Goal: Transaction & Acquisition: Purchase product/service

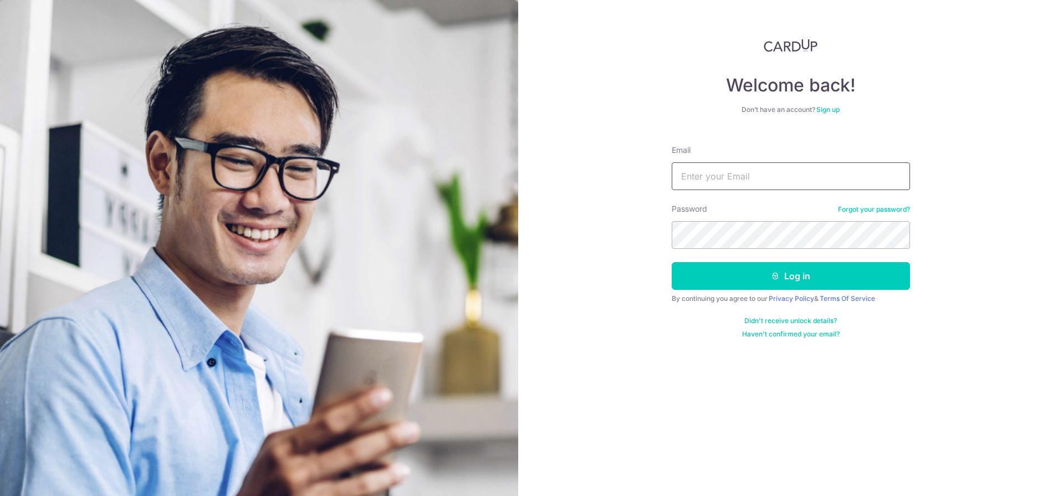
click at [756, 167] on input "Email" at bounding box center [791, 176] width 238 height 28
type input "fangz84@gmail.com"
click at [672, 262] on button "Log in" at bounding box center [791, 276] width 238 height 28
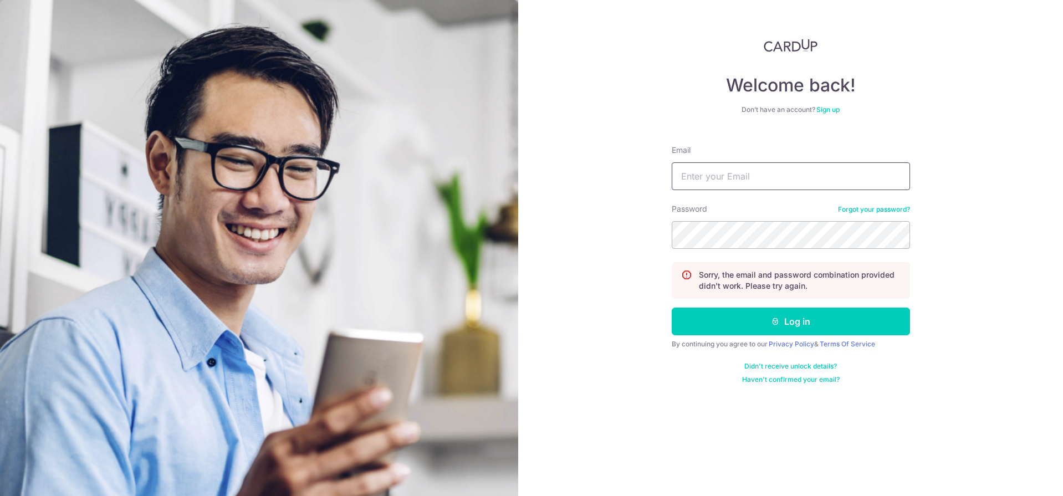
click at [763, 175] on input "Email" at bounding box center [791, 176] width 238 height 28
click at [761, 175] on input "Email" at bounding box center [791, 176] width 238 height 28
type input "fangz84@gmail.com"
click at [672, 308] on button "Log in" at bounding box center [791, 322] width 238 height 28
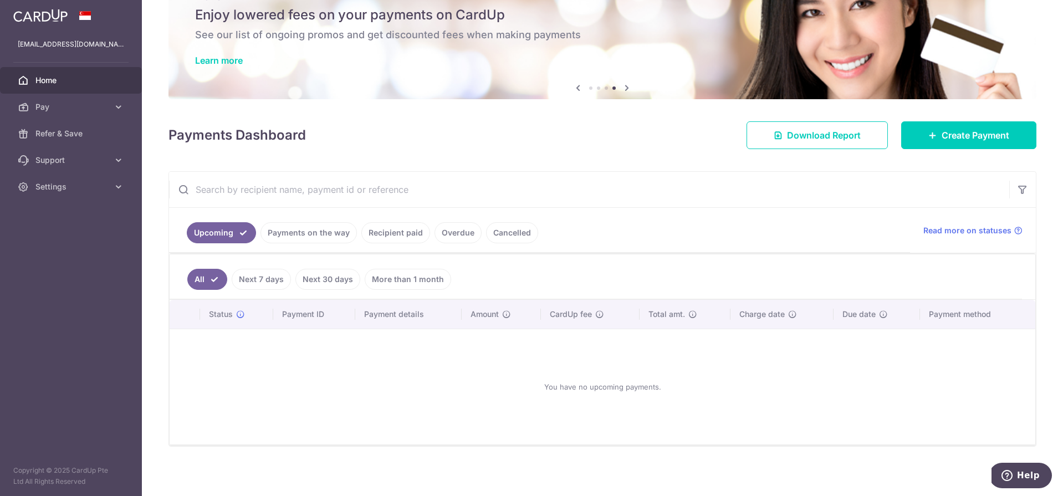
scroll to position [45, 0]
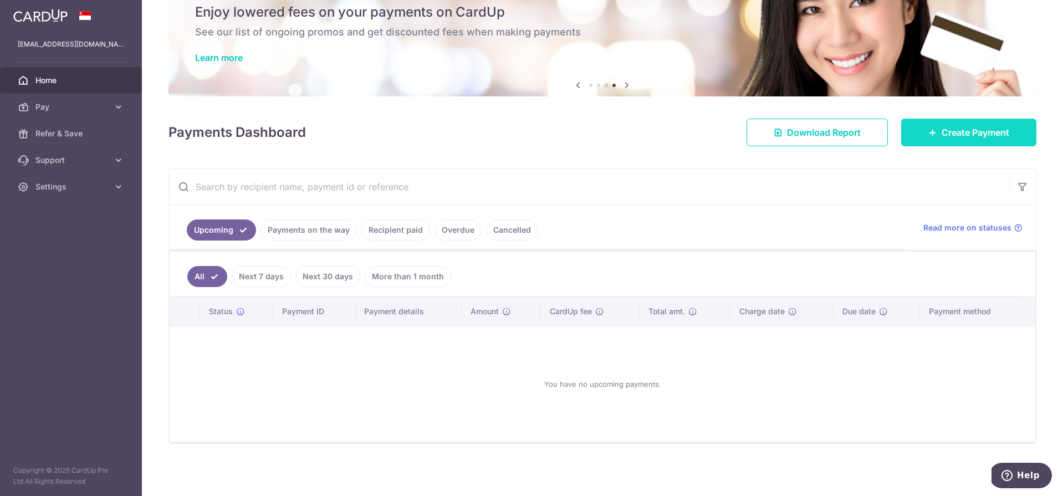
click at [942, 130] on span "Create Payment" at bounding box center [976, 132] width 68 height 13
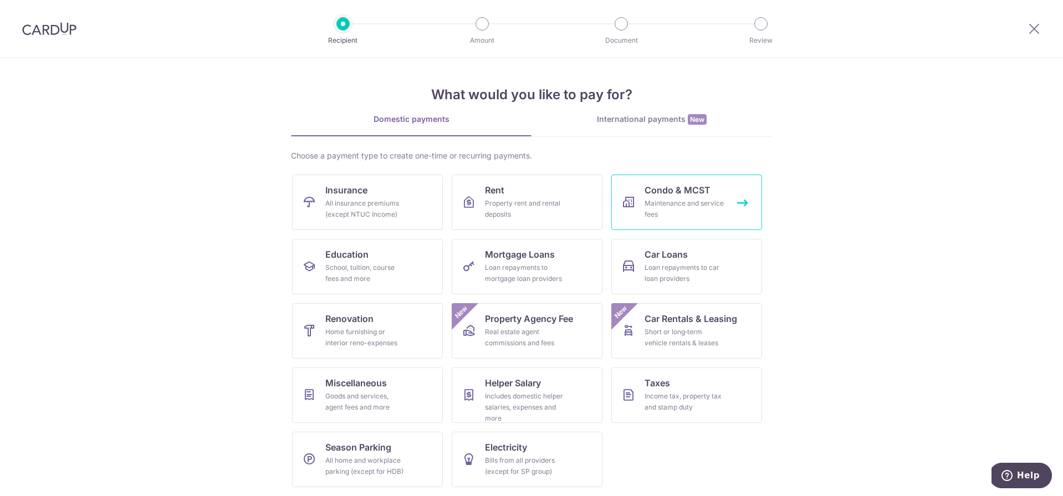
click at [699, 203] on div "Maintenance and service fees" at bounding box center [684, 209] width 80 height 22
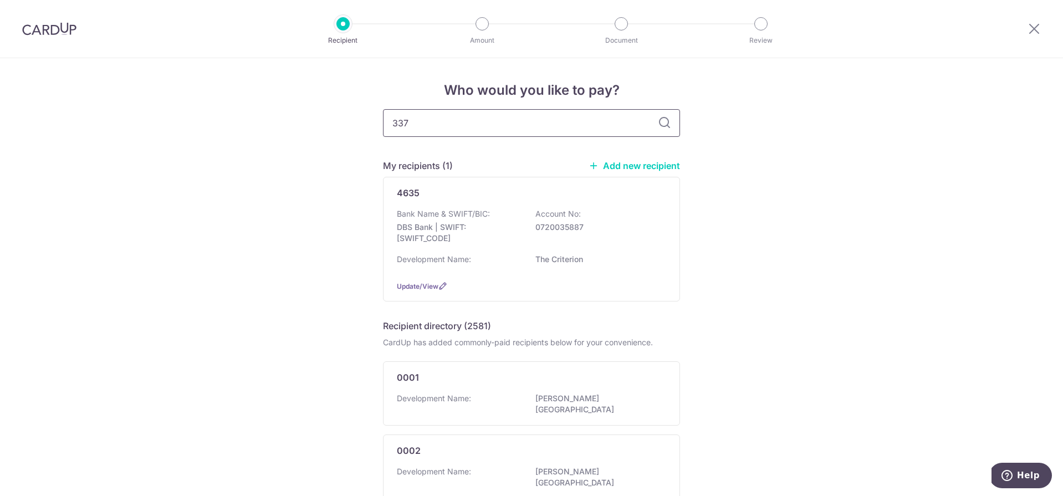
type input "3371"
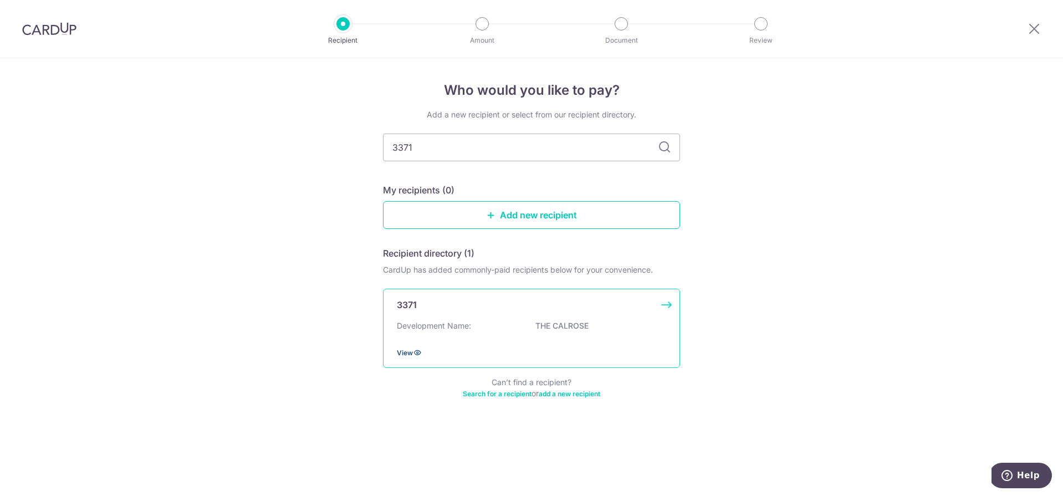
click at [400, 355] on span "View" at bounding box center [405, 353] width 16 height 8
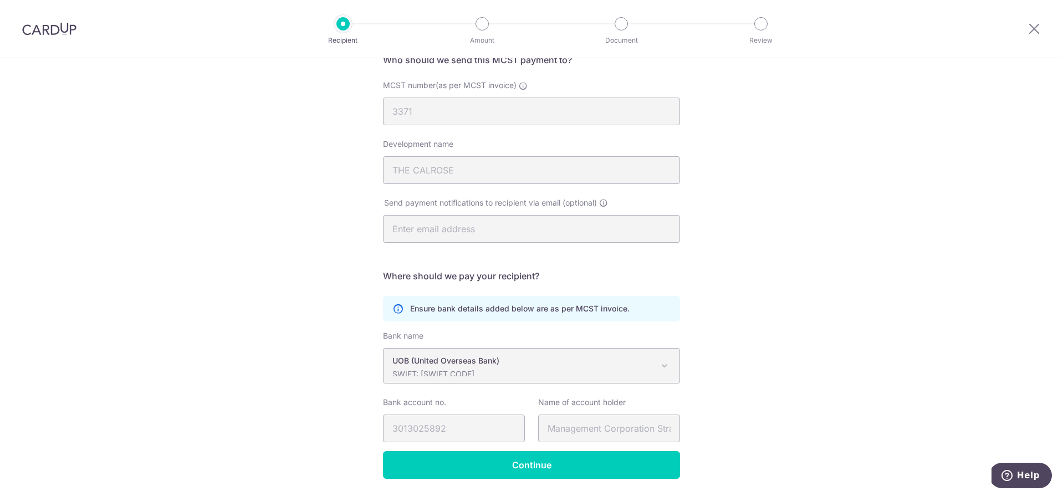
scroll to position [133, 0]
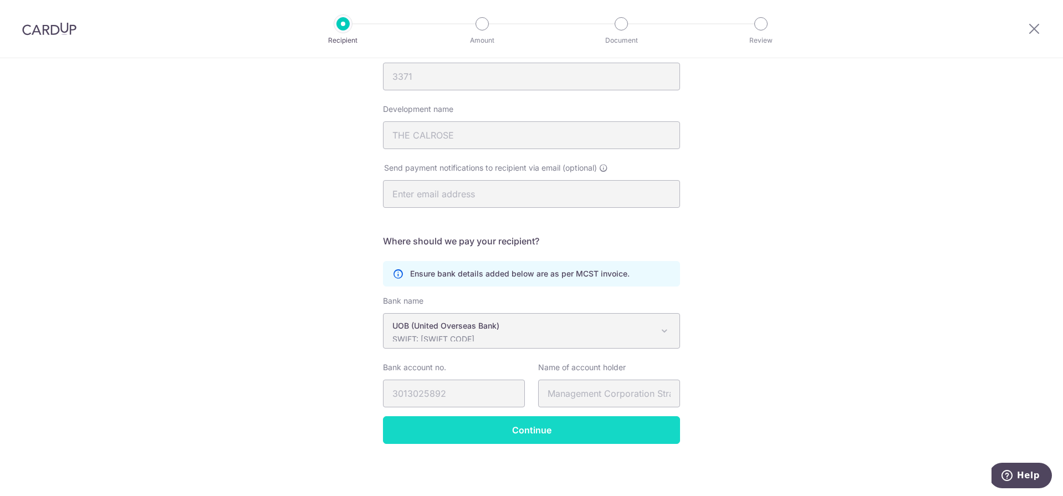
click at [526, 437] on input "Continue" at bounding box center [531, 430] width 297 height 28
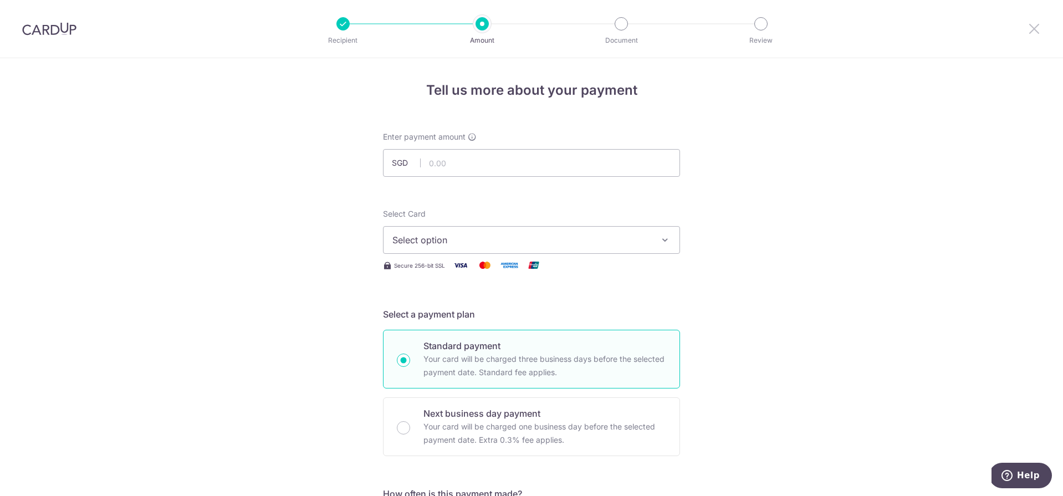
click at [1032, 27] on icon at bounding box center [1033, 29] width 13 height 14
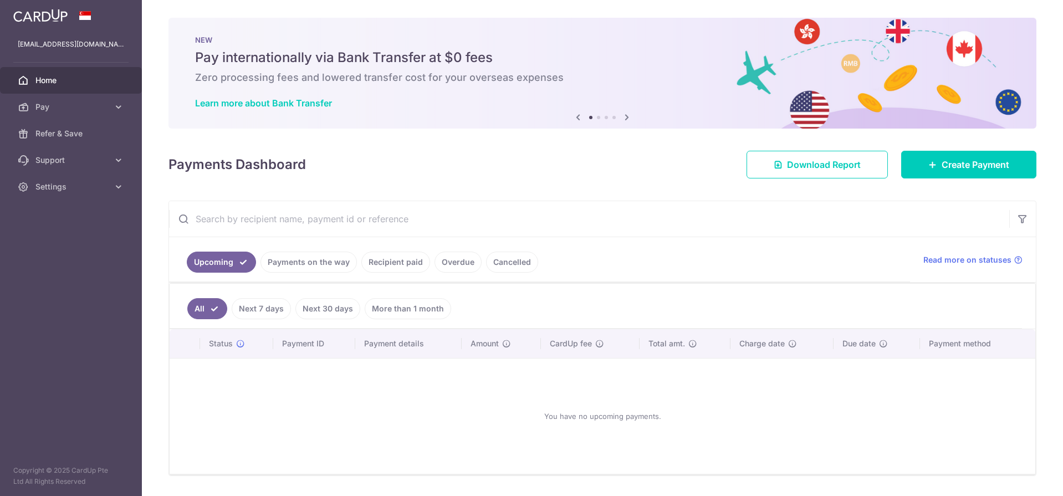
click at [388, 265] on link "Recipient paid" at bounding box center [395, 262] width 69 height 21
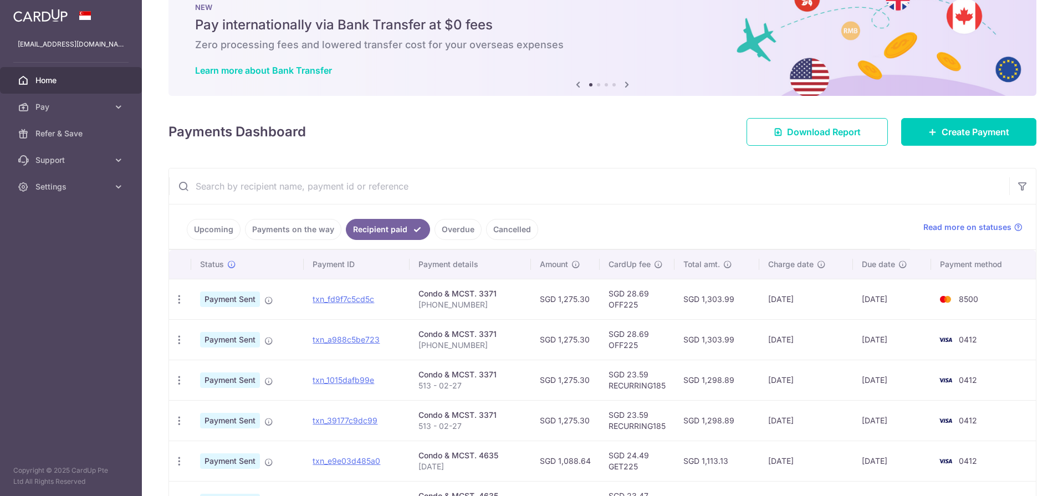
scroll to position [58, 0]
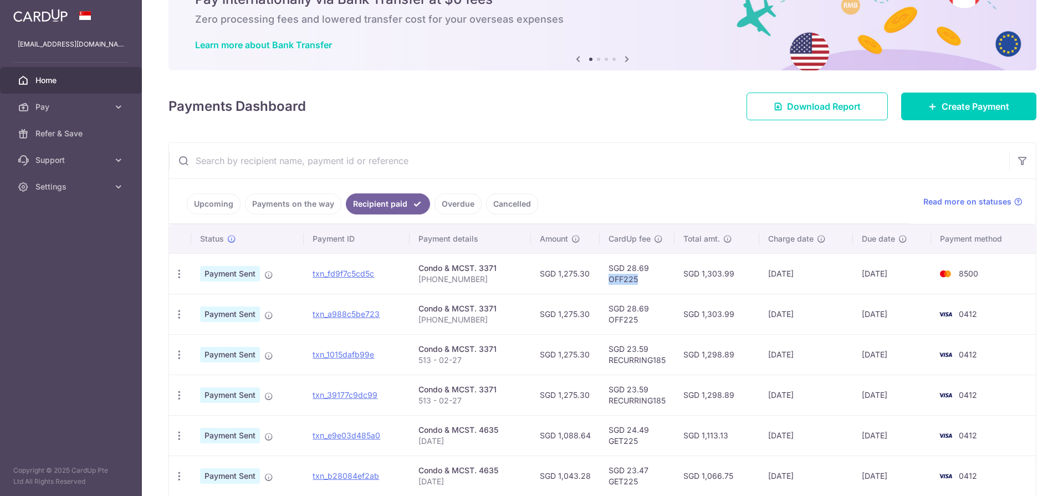
drag, startPoint x: 636, startPoint y: 279, endPoint x: 605, endPoint y: 279, distance: 31.6
click at [605, 279] on td "SGD 28.69 OFF225" at bounding box center [637, 273] width 75 height 40
copy td "OFF225"
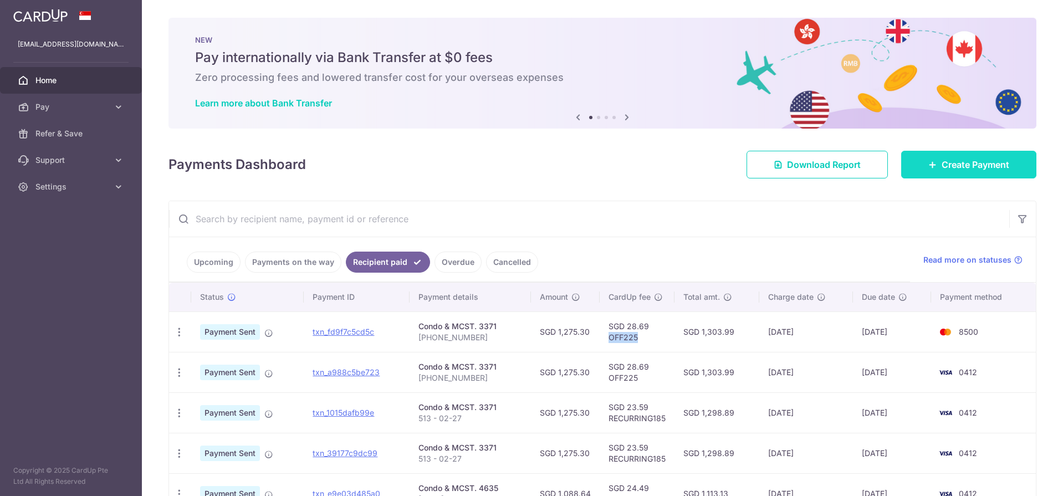
click at [959, 171] on span "Create Payment" at bounding box center [976, 164] width 68 height 13
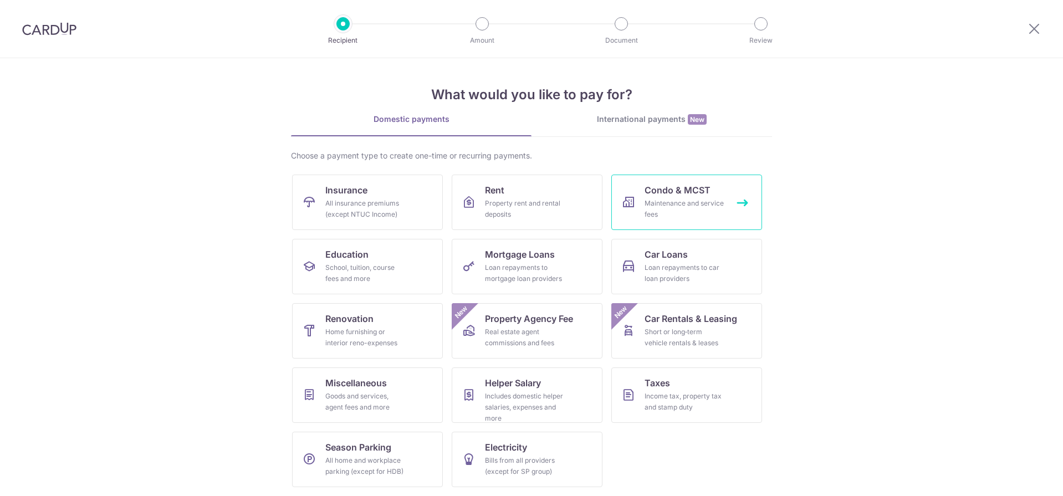
click at [649, 204] on div "Maintenance and service fees" at bounding box center [684, 209] width 80 height 22
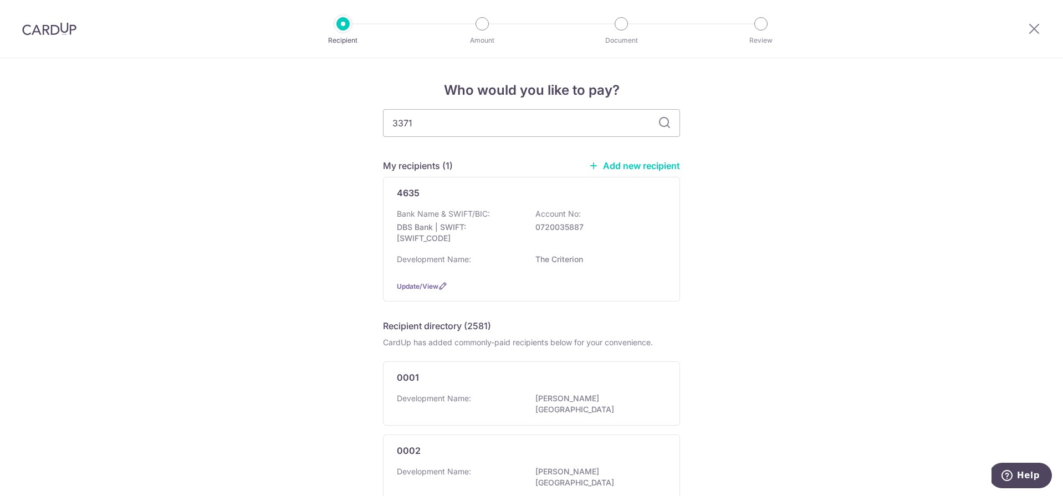
type input "3371"
click at [663, 122] on icon at bounding box center [664, 122] width 13 height 13
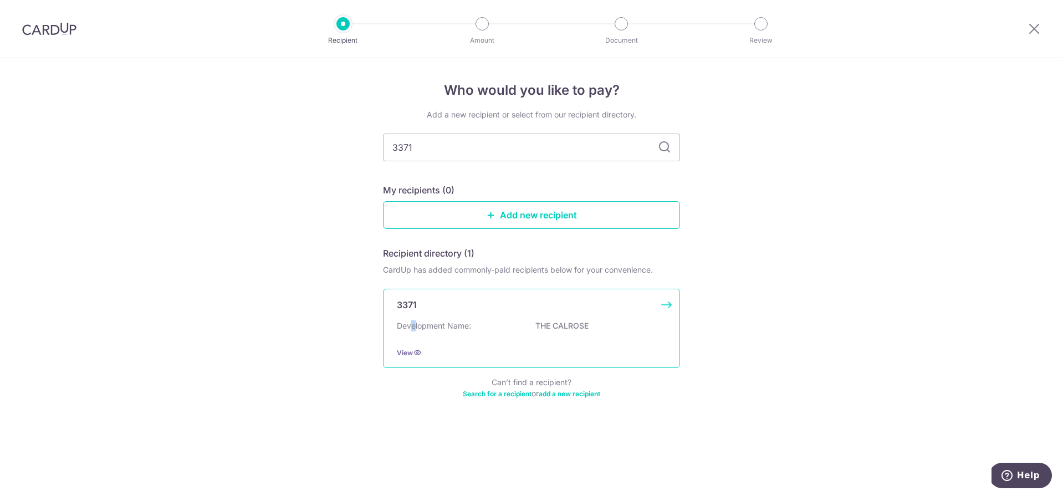
click at [413, 325] on p "Development Name:" at bounding box center [434, 325] width 74 height 11
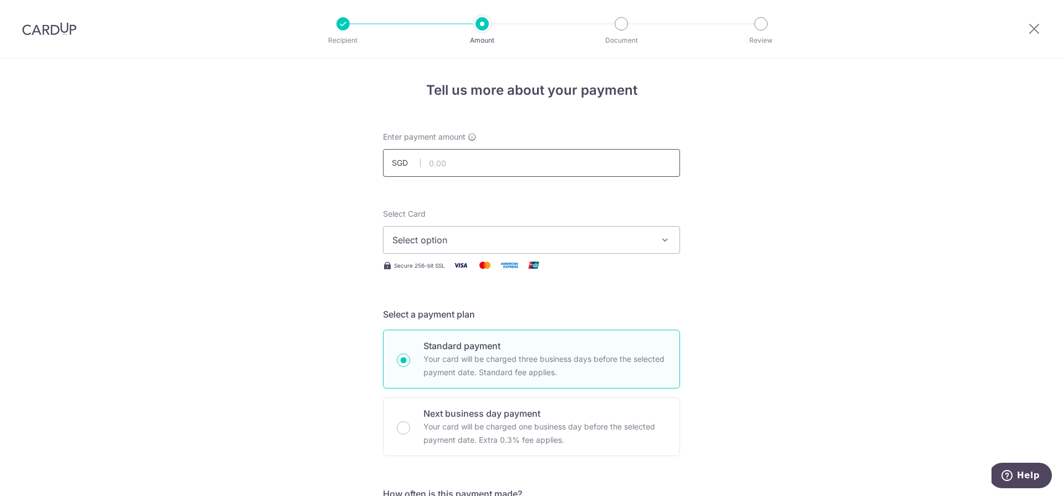
click at [491, 162] on input "text" at bounding box center [531, 163] width 297 height 28
type input "1,304.73"
click at [454, 241] on span "Select option" at bounding box center [521, 239] width 258 height 13
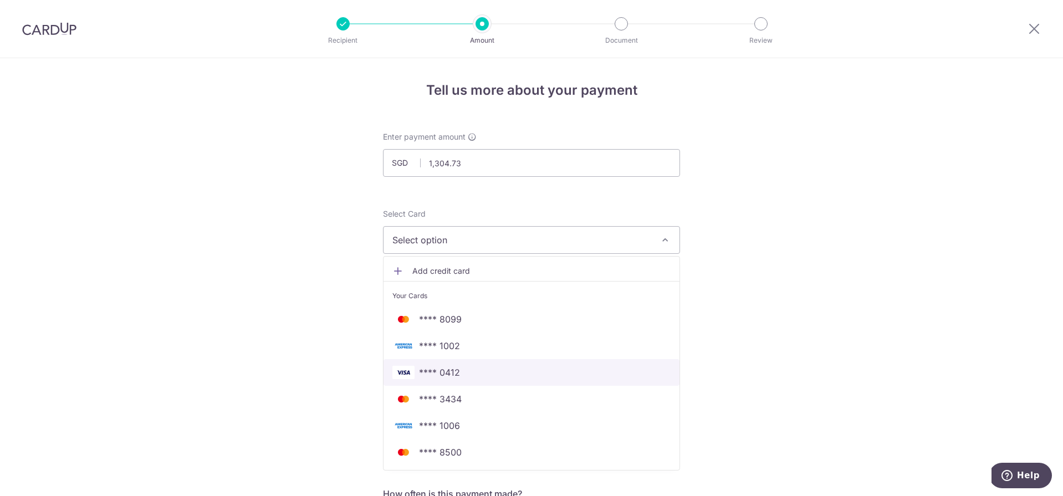
click at [473, 377] on span "**** 0412" at bounding box center [531, 372] width 278 height 13
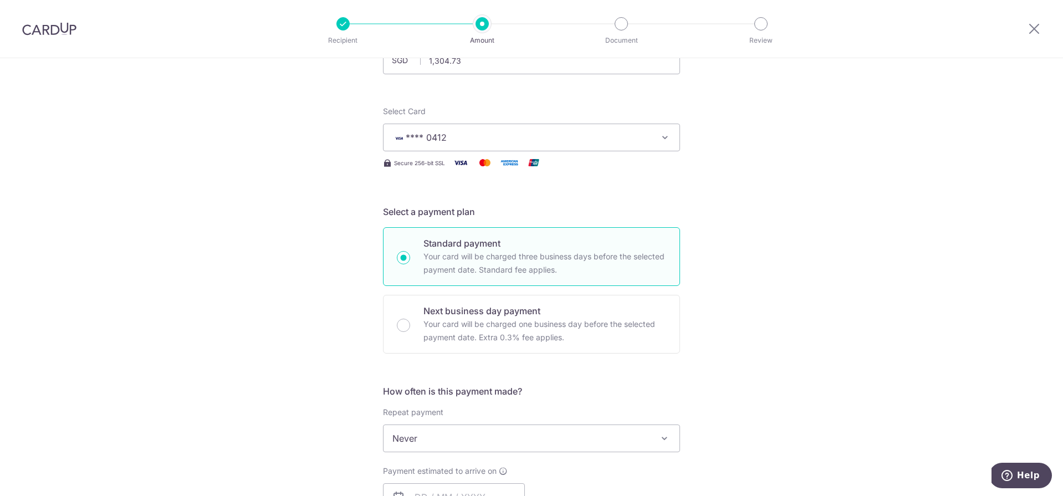
scroll to position [207, 0]
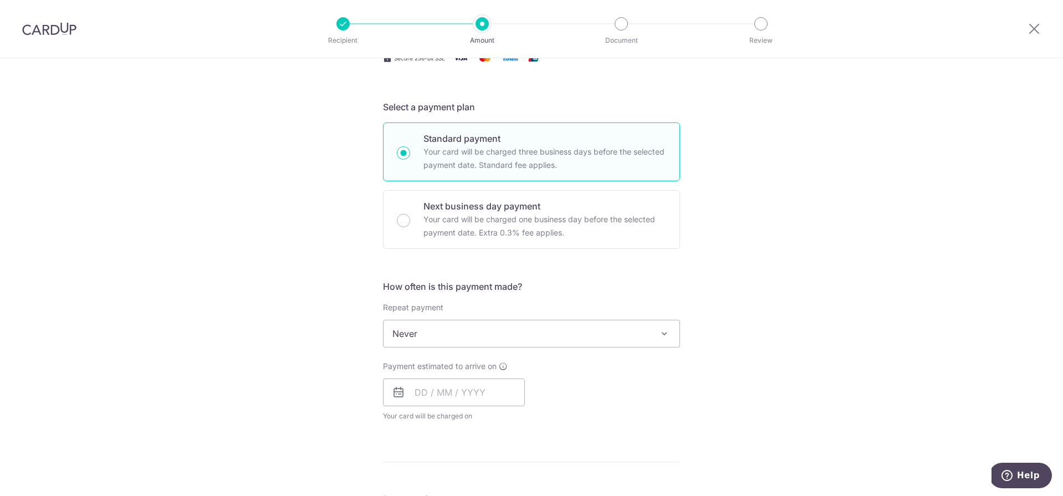
click at [487, 338] on span "Never" at bounding box center [531, 333] width 296 height 27
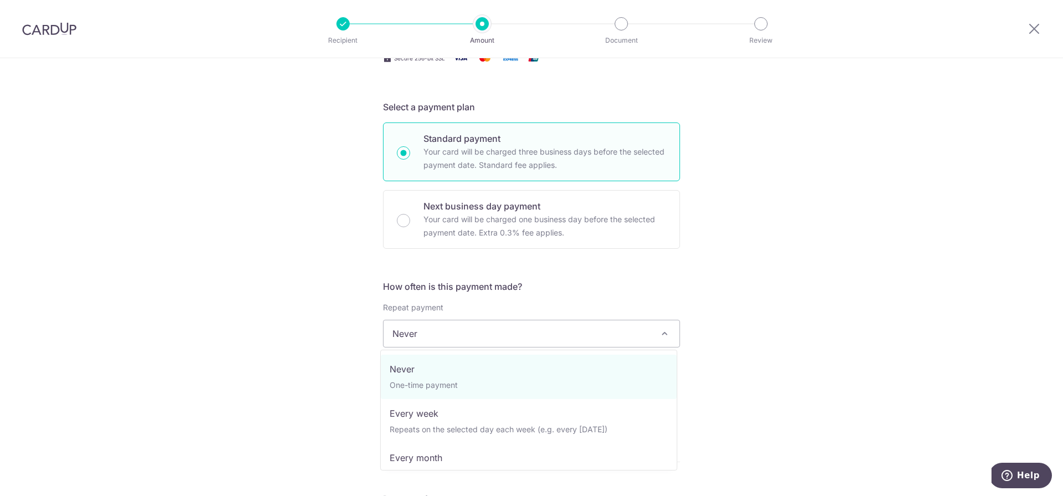
click at [763, 280] on div "Tell us more about your payment Enter payment amount SGD 1,304.73 1304.73 Selec…" at bounding box center [531, 352] width 1063 height 1002
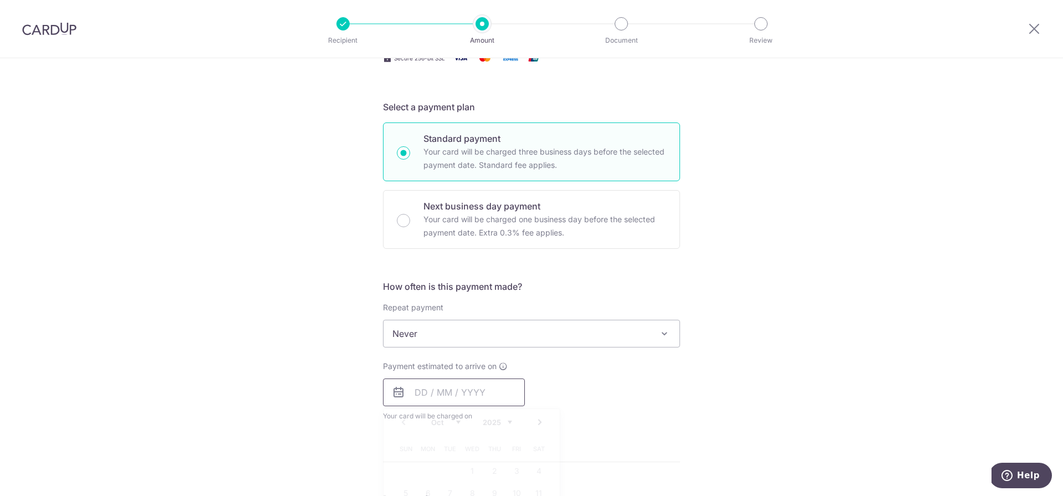
click at [422, 398] on input "text" at bounding box center [454, 392] width 142 height 28
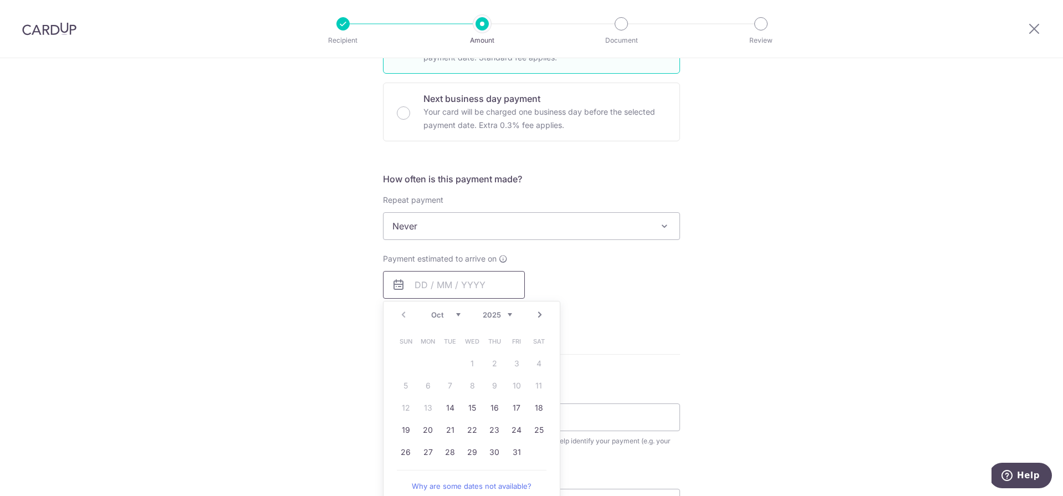
scroll to position [391, 0]
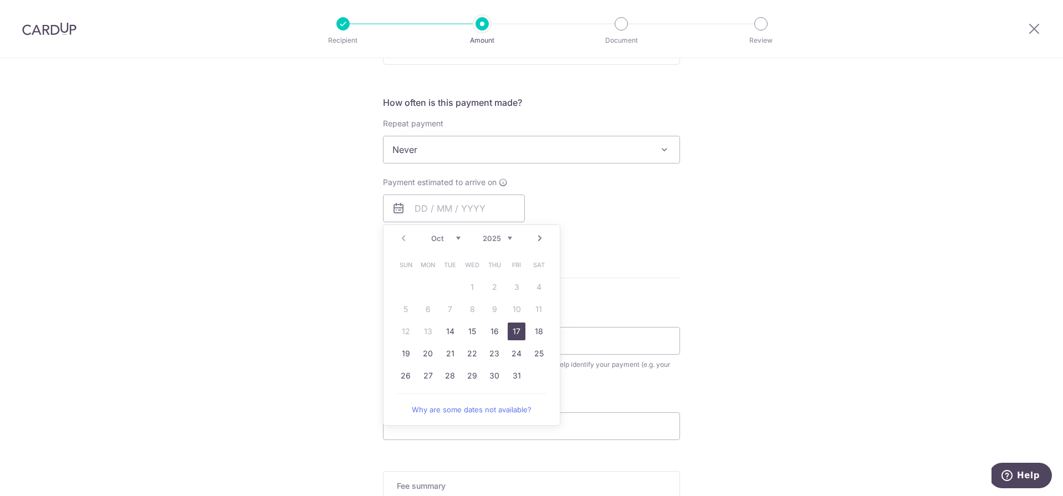
click at [514, 336] on link "17" at bounding box center [517, 332] width 18 height 18
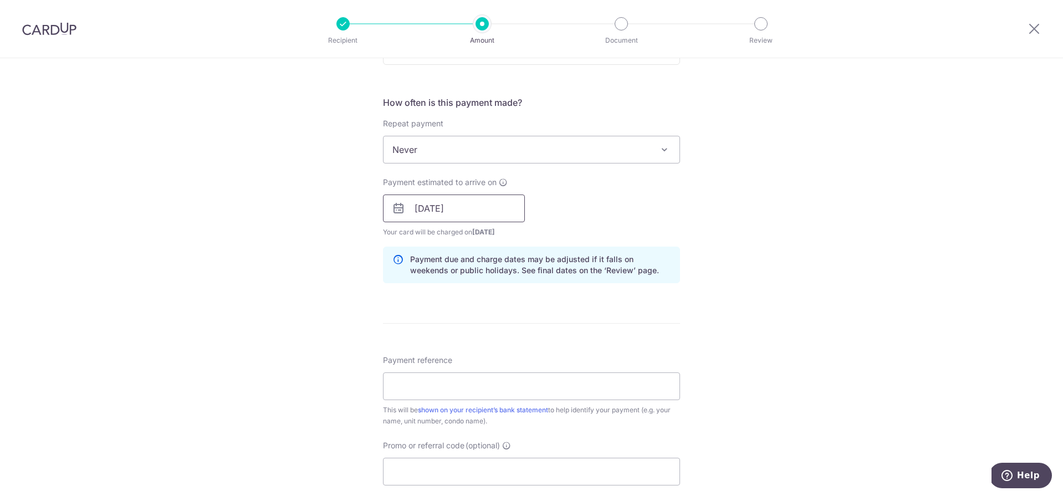
click at [489, 218] on input "17/10/2025" at bounding box center [454, 209] width 142 height 28
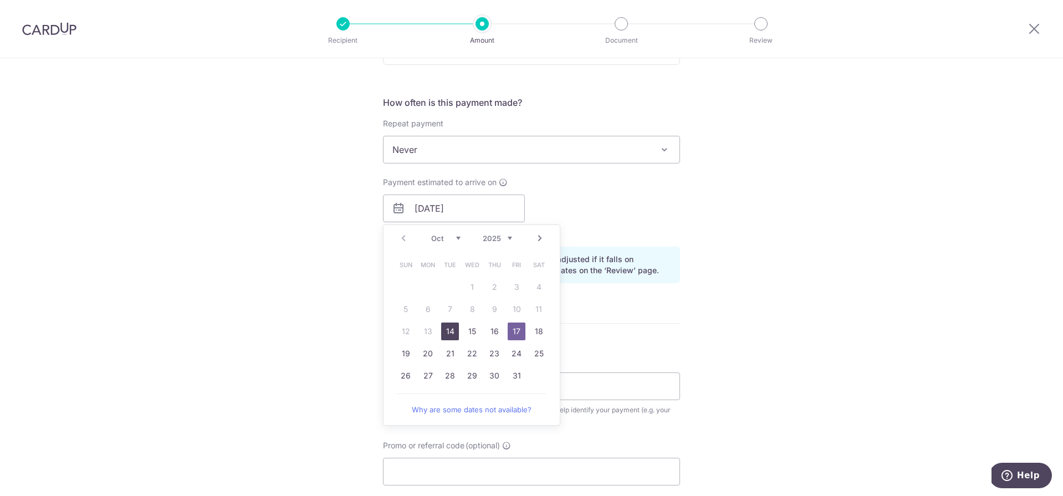
click at [446, 334] on link "14" at bounding box center [450, 332] width 18 height 18
type input "[DATE]"
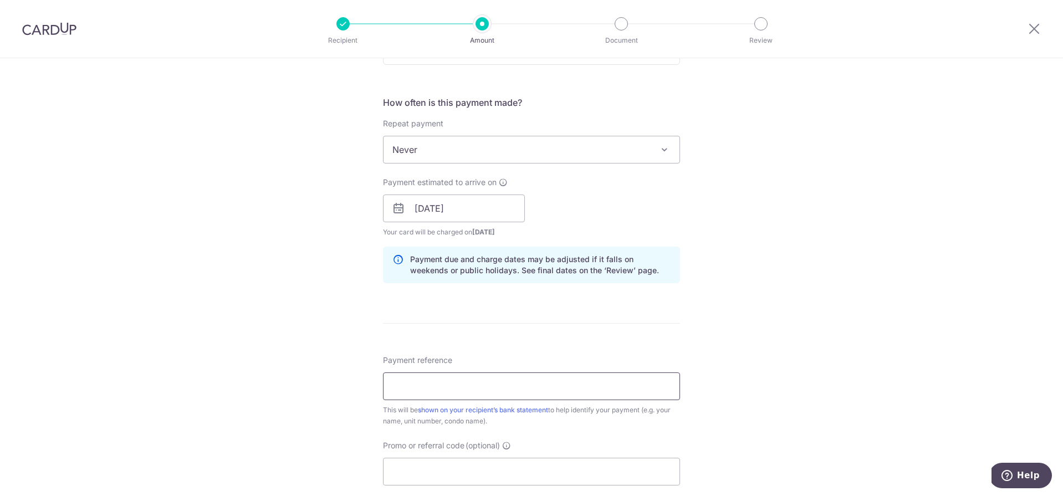
click at [474, 388] on input "Payment reference" at bounding box center [531, 386] width 297 height 28
type input "513- 02-27"
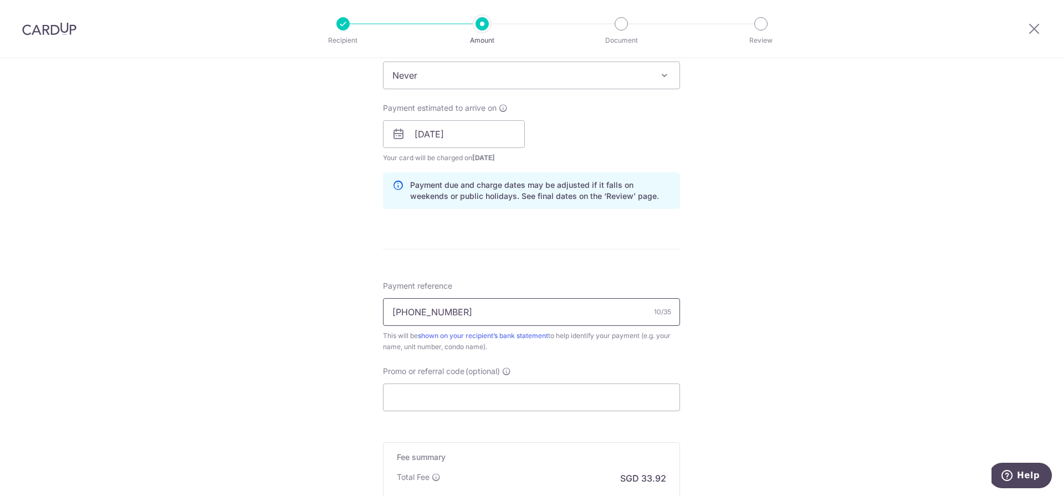
scroll to position [467, 0]
click at [512, 398] on input "Promo or referral code (optional)" at bounding box center [531, 396] width 297 height 28
paste input "OFF225"
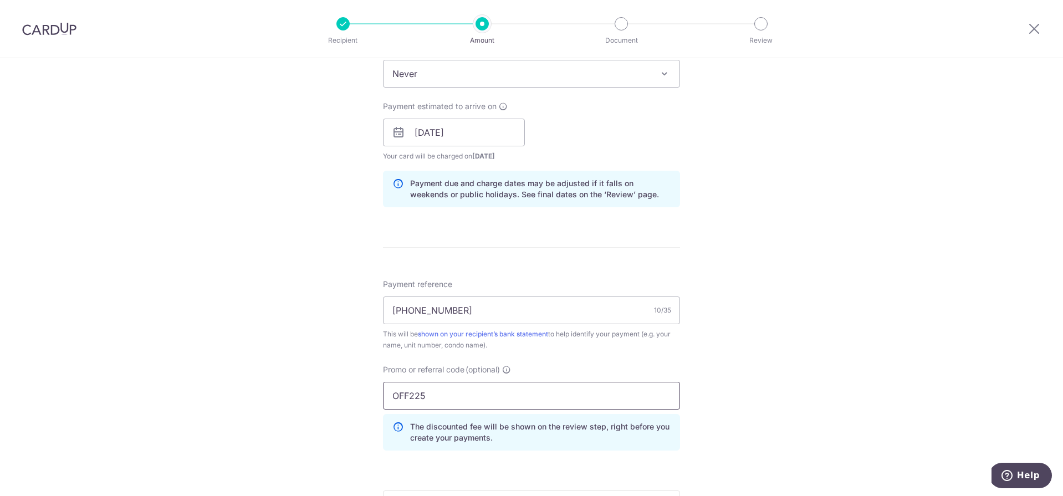
type input "OFF225"
click at [696, 355] on div "Tell us more about your payment Enter payment amount SGD 1,304.73 1304.73 Selec…" at bounding box center [531, 140] width 1063 height 1098
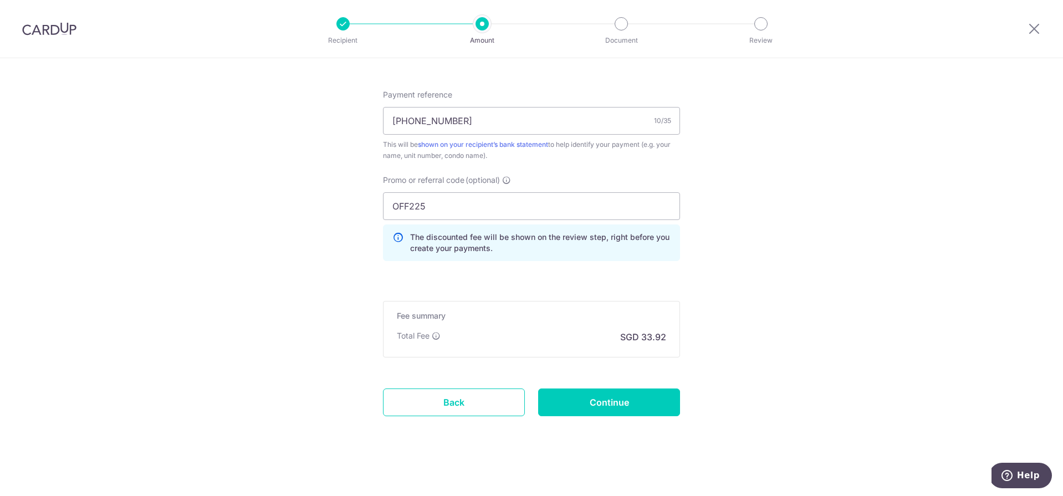
scroll to position [660, 0]
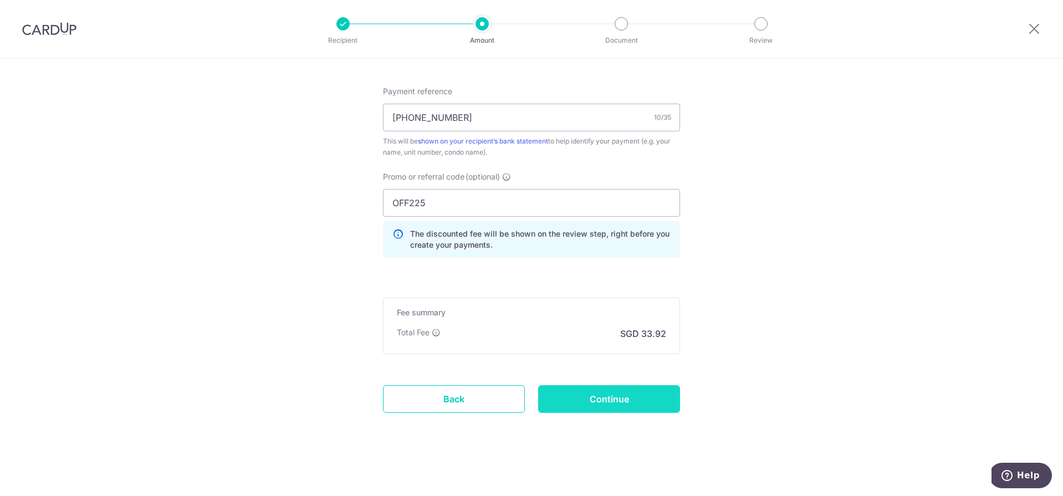
click at [598, 401] on input "Continue" at bounding box center [609, 399] width 142 height 28
click at [598, 401] on div "Continue" at bounding box center [608, 399] width 155 height 28
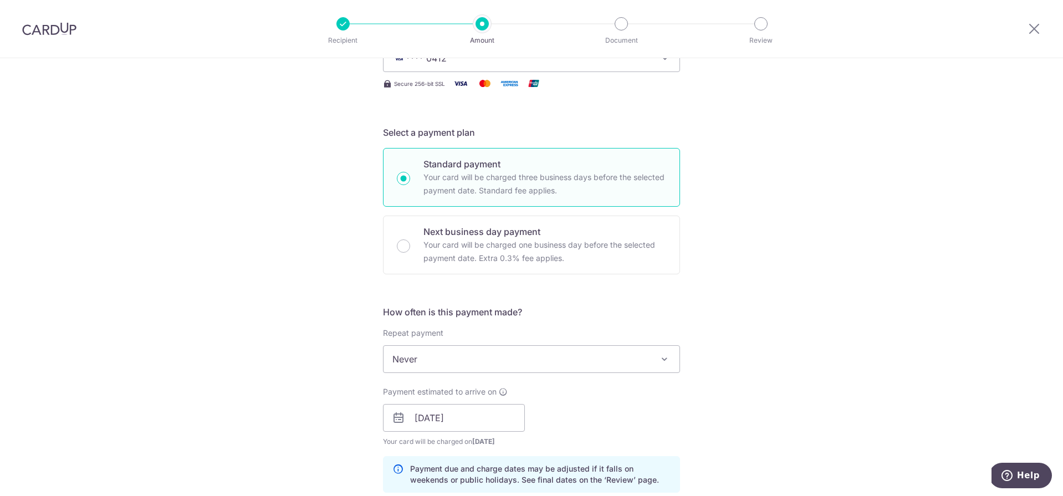
scroll to position [79, 0]
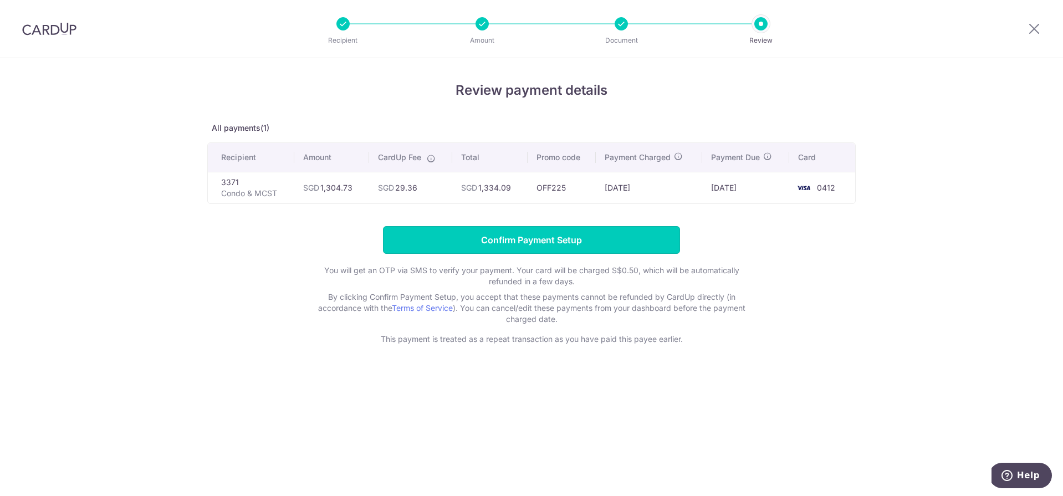
click at [589, 244] on input "Confirm Payment Setup" at bounding box center [531, 240] width 297 height 28
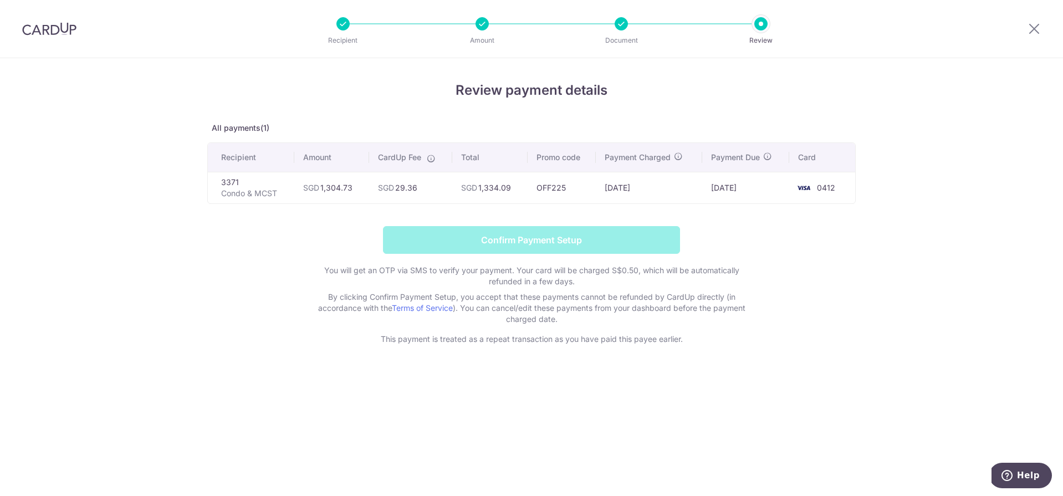
click at [589, 244] on form "Confirm Payment Setup You will get an OTP via SMS to verify your payment. Your …" at bounding box center [531, 285] width 648 height 119
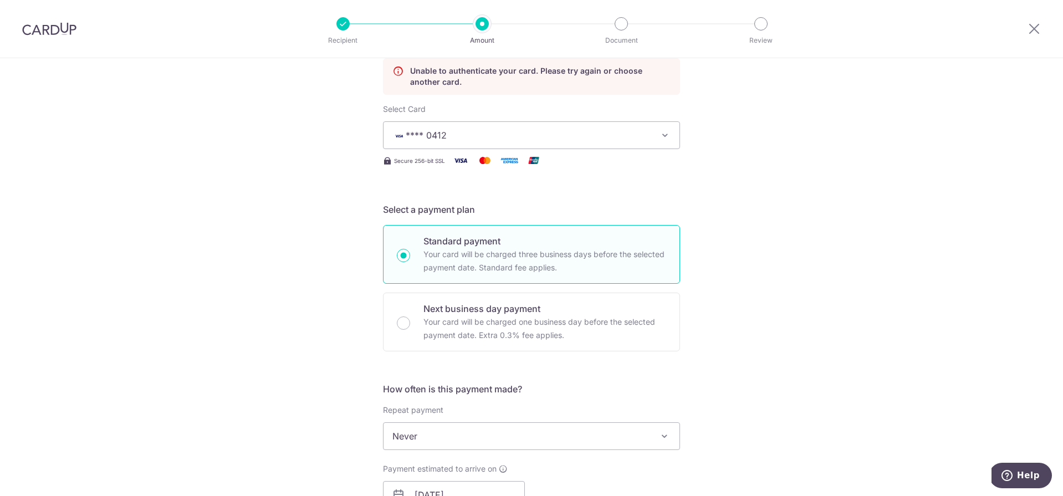
click at [661, 134] on icon "button" at bounding box center [664, 135] width 11 height 11
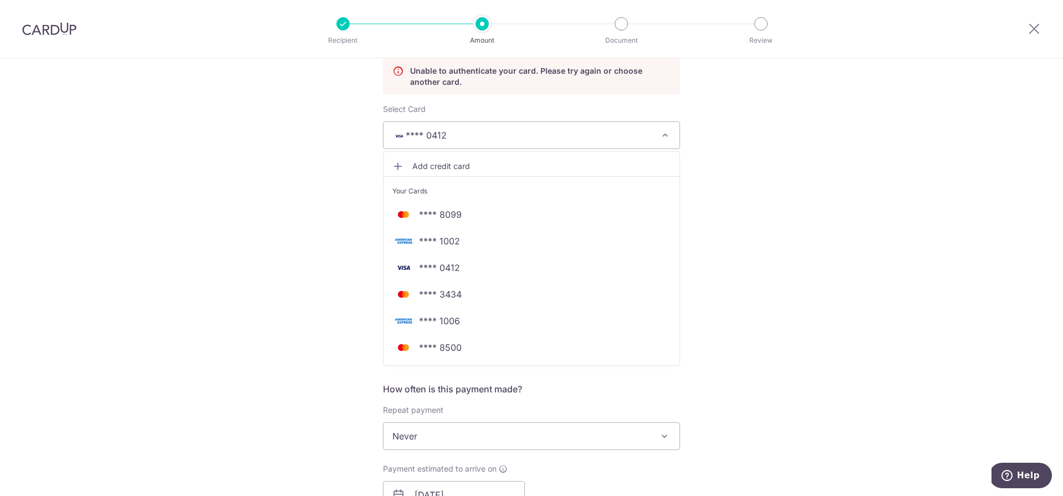
click at [661, 134] on icon "button" at bounding box center [664, 135] width 11 height 11
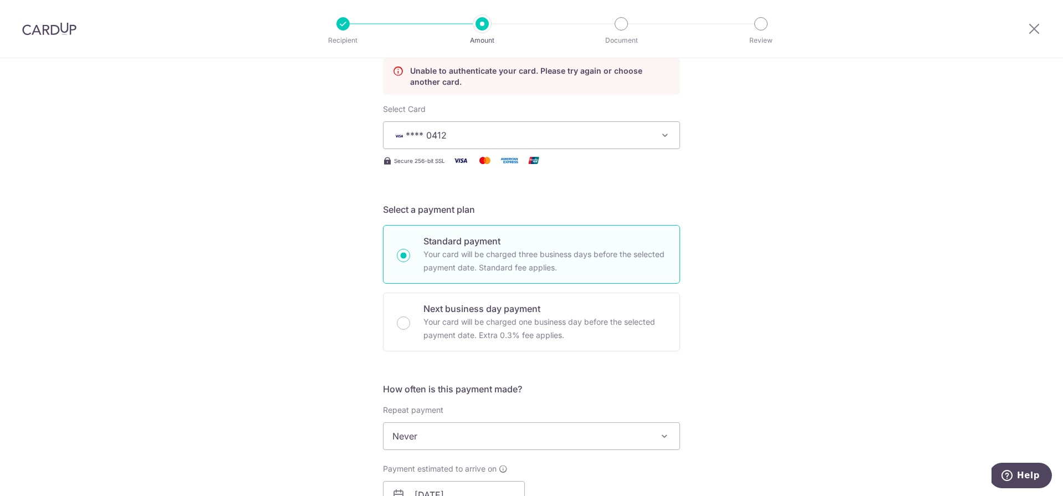
click at [661, 136] on icon "button" at bounding box center [664, 135] width 11 height 11
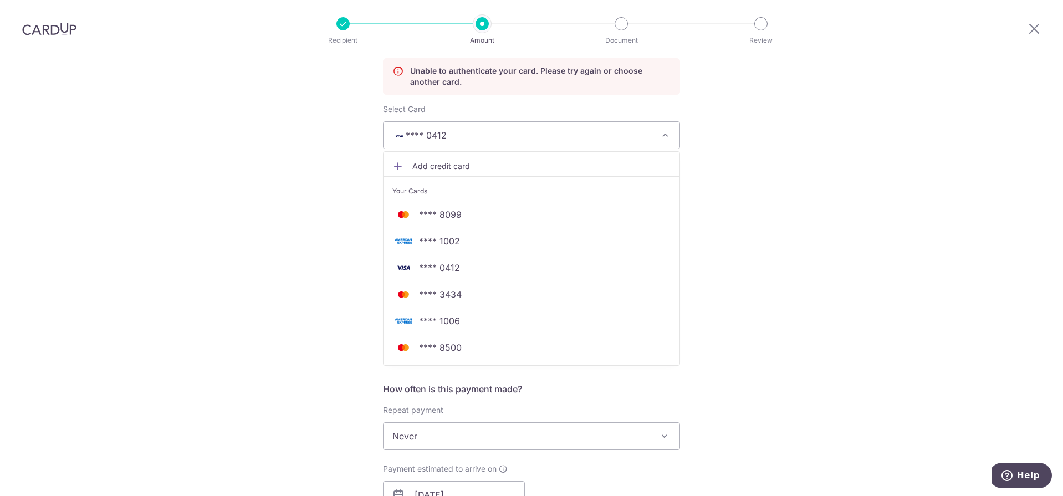
click at [789, 206] on div "Tell us more about your payment Enter payment amount SGD 1,304.73 1304.73 Unabl…" at bounding box center [531, 479] width 1063 height 1143
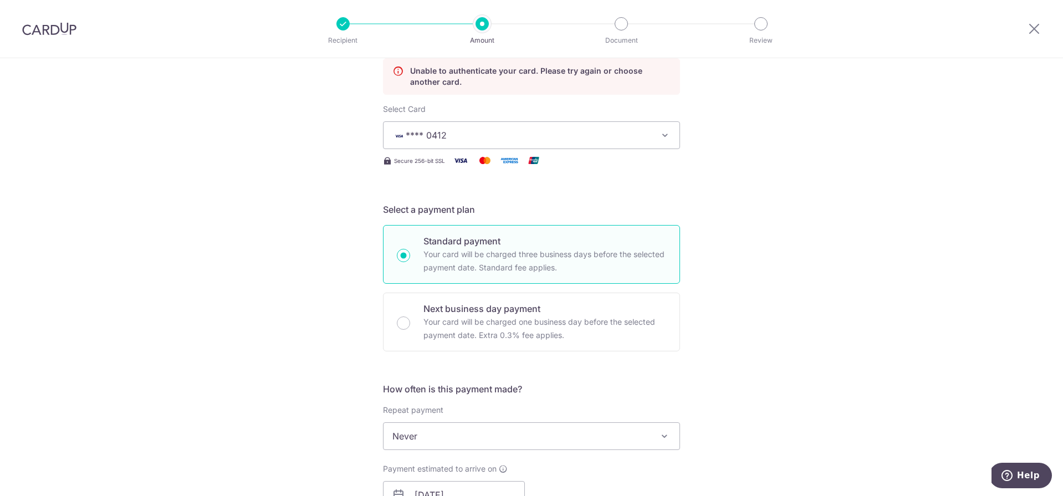
click at [644, 141] on span "**** 0412" at bounding box center [521, 135] width 258 height 13
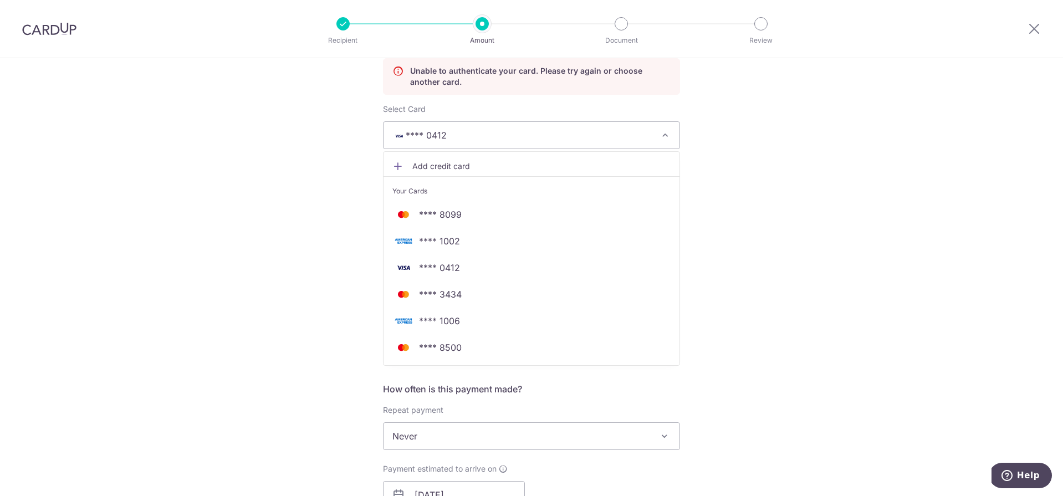
click at [472, 166] on span "Add credit card" at bounding box center [541, 166] width 258 height 11
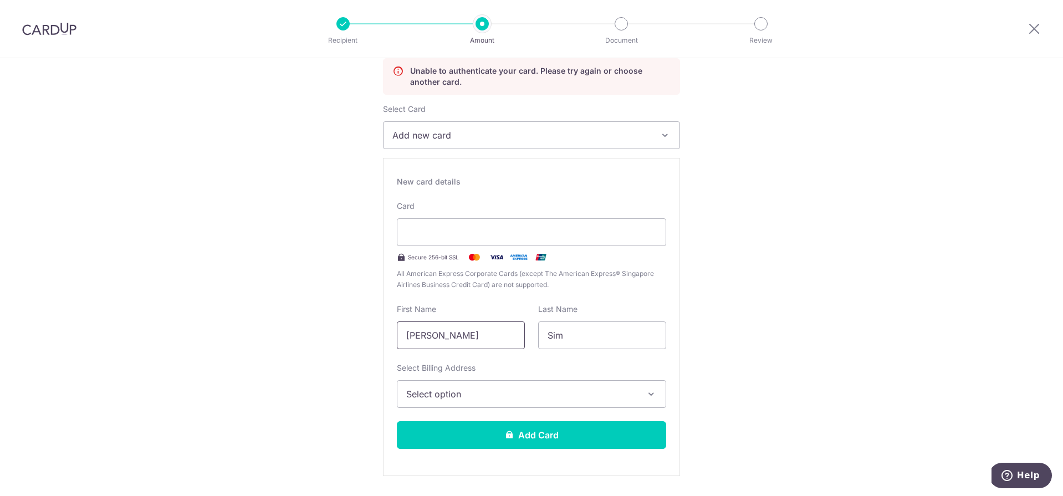
click at [454, 338] on input "[PERSON_NAME]" at bounding box center [461, 335] width 128 height 28
drag, startPoint x: 446, startPoint y: 336, endPoint x: 312, endPoint y: 334, distance: 133.6
click at [444, 336] on input "jerlin" at bounding box center [461, 335] width 128 height 28
type input "jerlin zf"
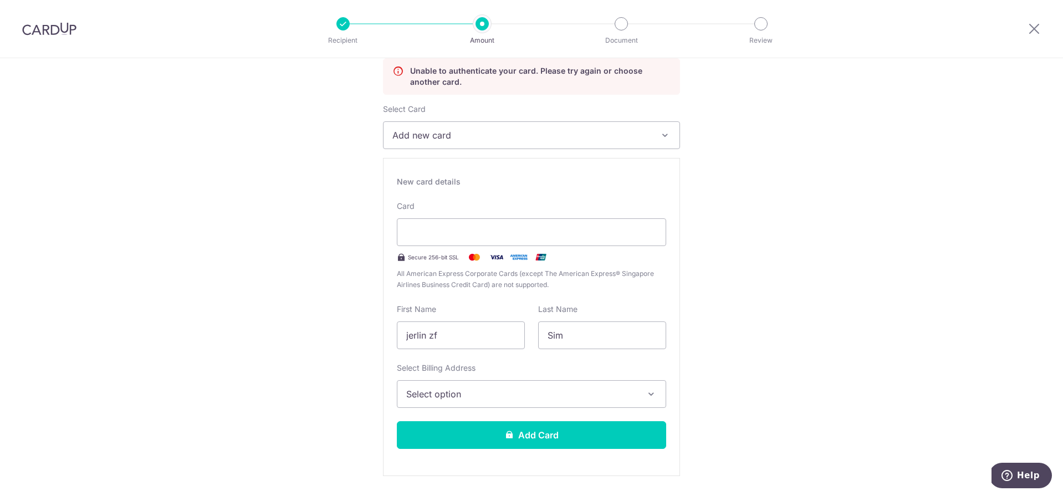
click at [482, 370] on div "Select Billing Address Select option Add Billing Address My Billing Addresses 1…" at bounding box center [531, 384] width 269 height 45
click at [445, 392] on span "Select option" at bounding box center [521, 393] width 231 height 13
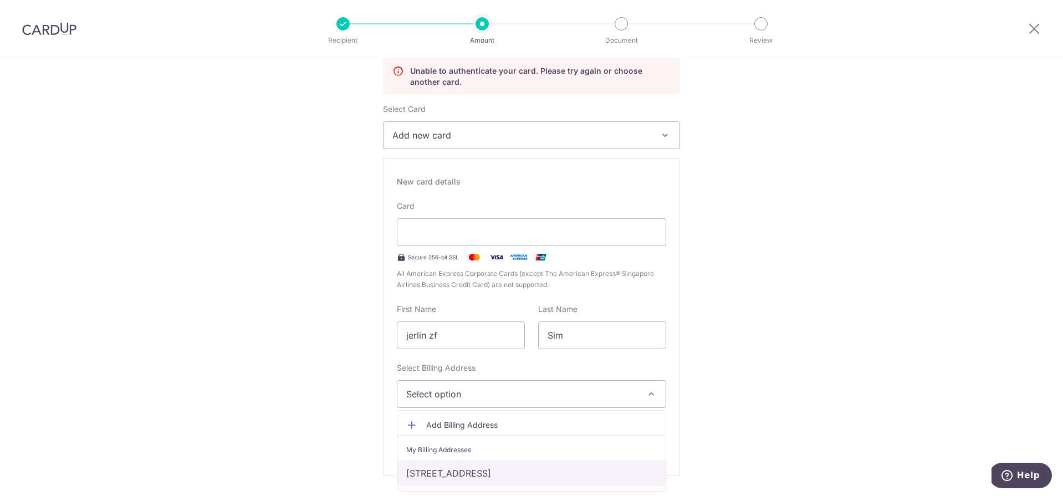
click at [455, 470] on link "15 Yishun Street 51, #07-31, Singapore, Singapore, Singapore-767973" at bounding box center [531, 473] width 268 height 27
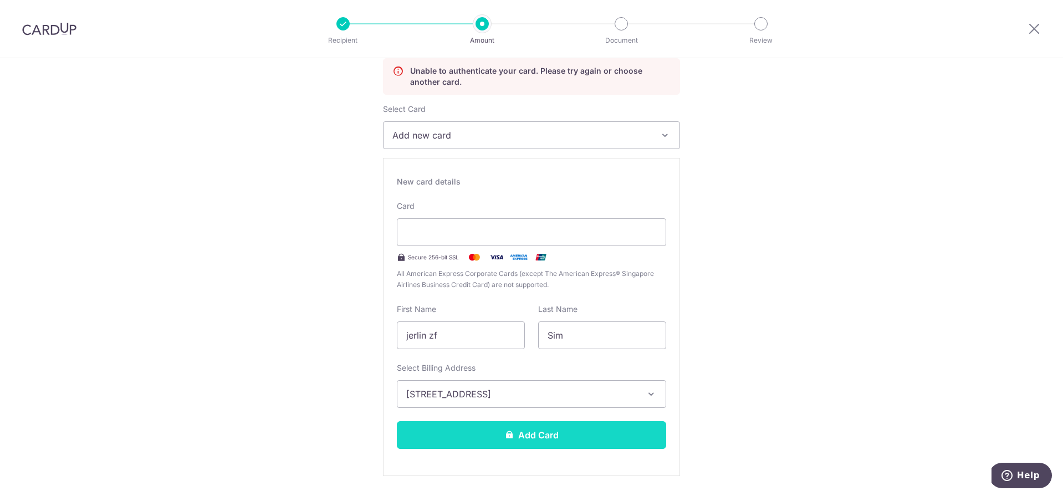
click at [450, 432] on button "Add Card" at bounding box center [531, 435] width 269 height 28
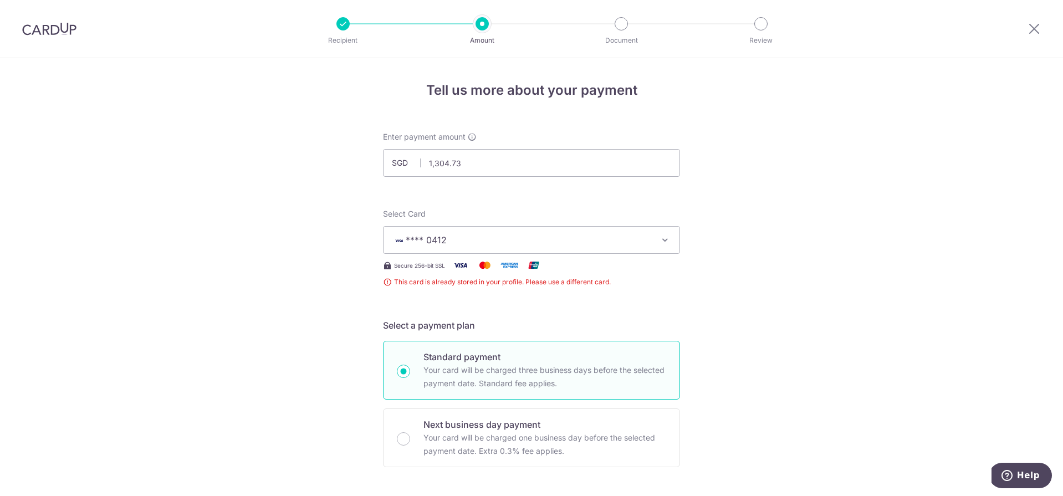
click at [594, 251] on button "**** 0412" at bounding box center [531, 240] width 297 height 28
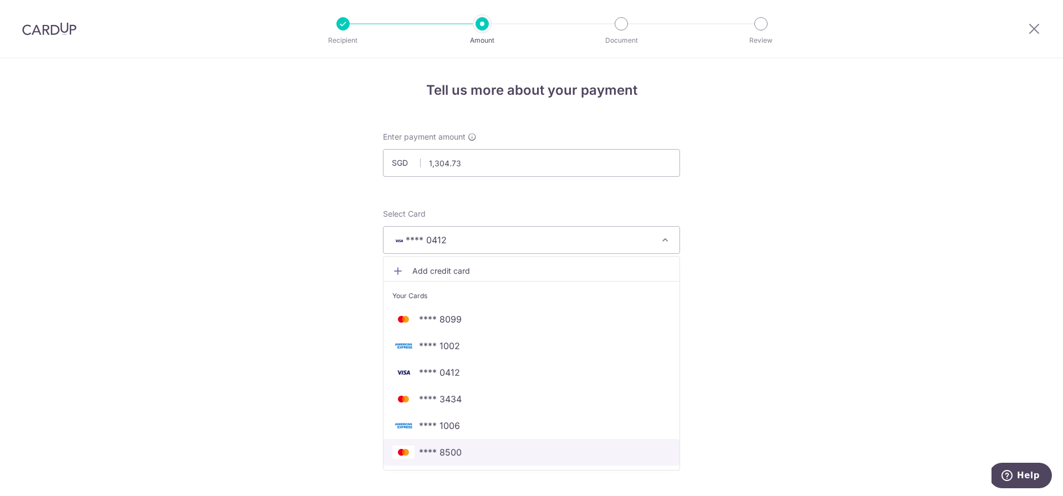
click at [491, 452] on span "**** 8500" at bounding box center [531, 452] width 278 height 13
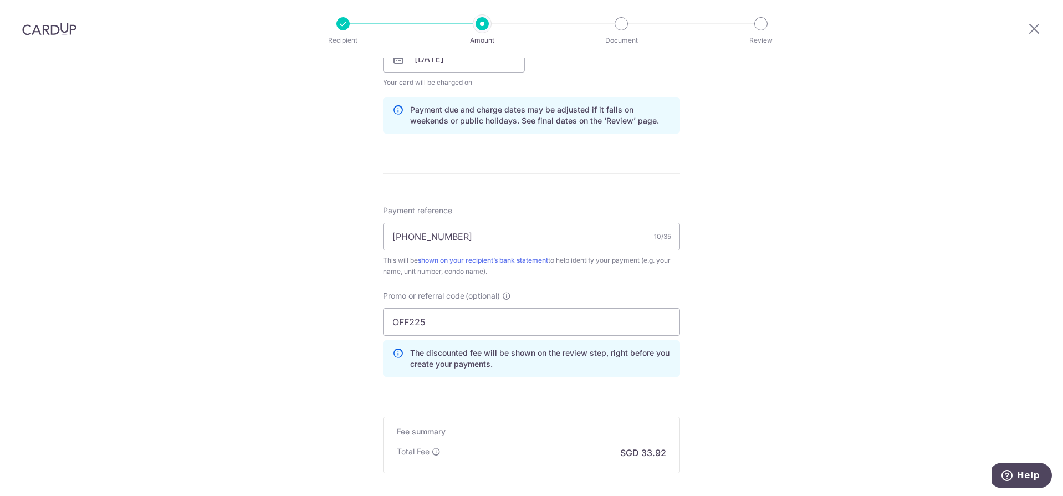
scroll to position [660, 0]
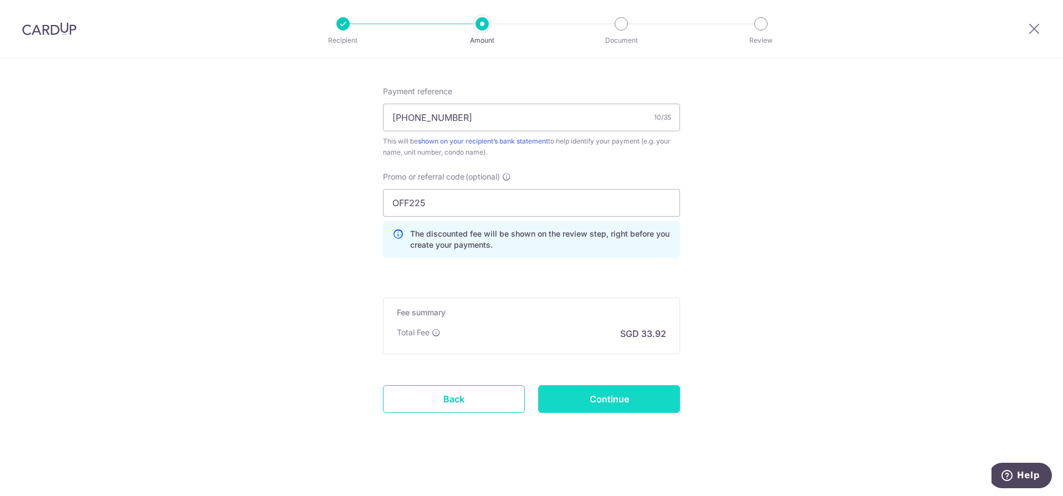
click at [605, 392] on input "Continue" at bounding box center [609, 399] width 142 height 28
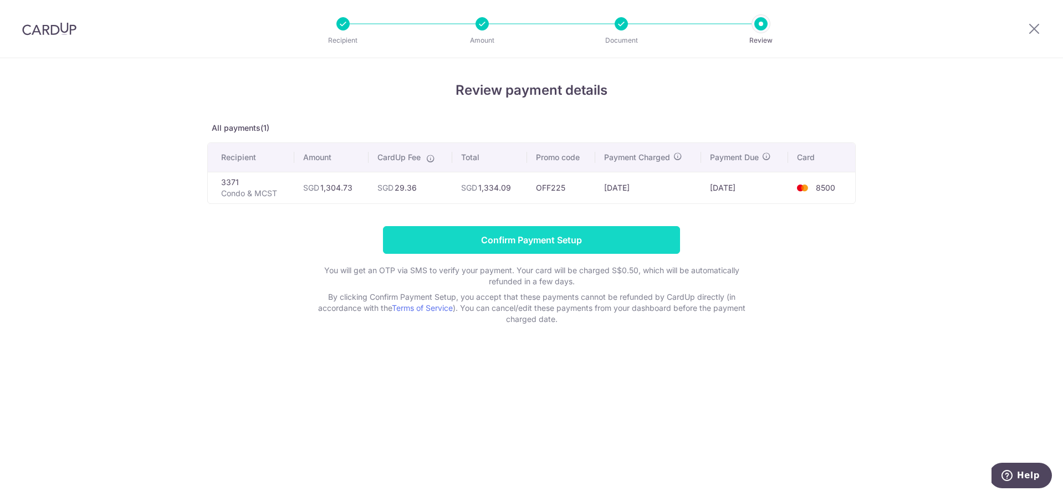
click at [529, 243] on input "Confirm Payment Setup" at bounding box center [531, 240] width 297 height 28
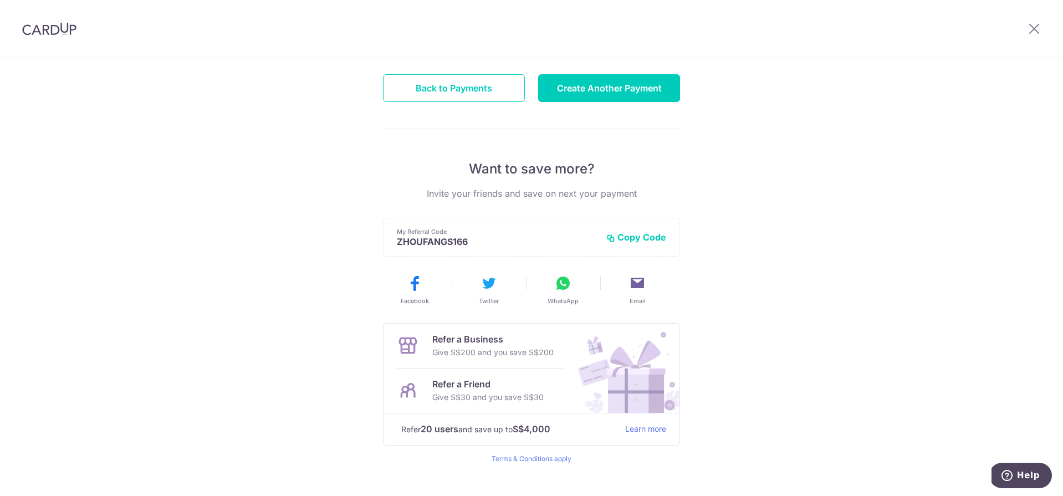
scroll to position [154, 0]
